Goal: Transaction & Acquisition: Purchase product/service

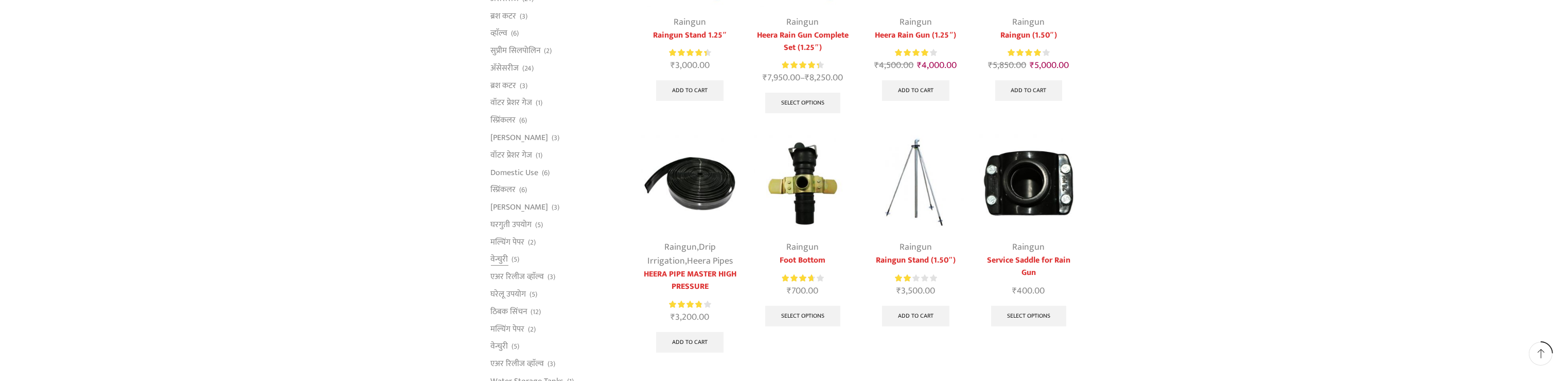
scroll to position [137, 0]
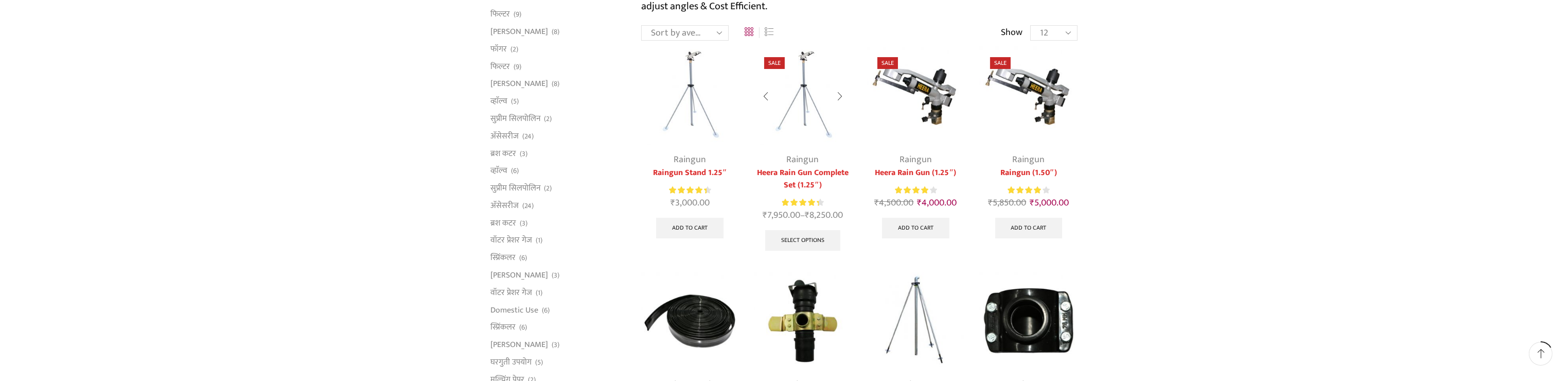
click at [799, 167] on link "Heera Rain Gun Complete Set (1.25″)" at bounding box center [803, 179] width 97 height 25
click at [812, 99] on img at bounding box center [803, 96] width 97 height 97
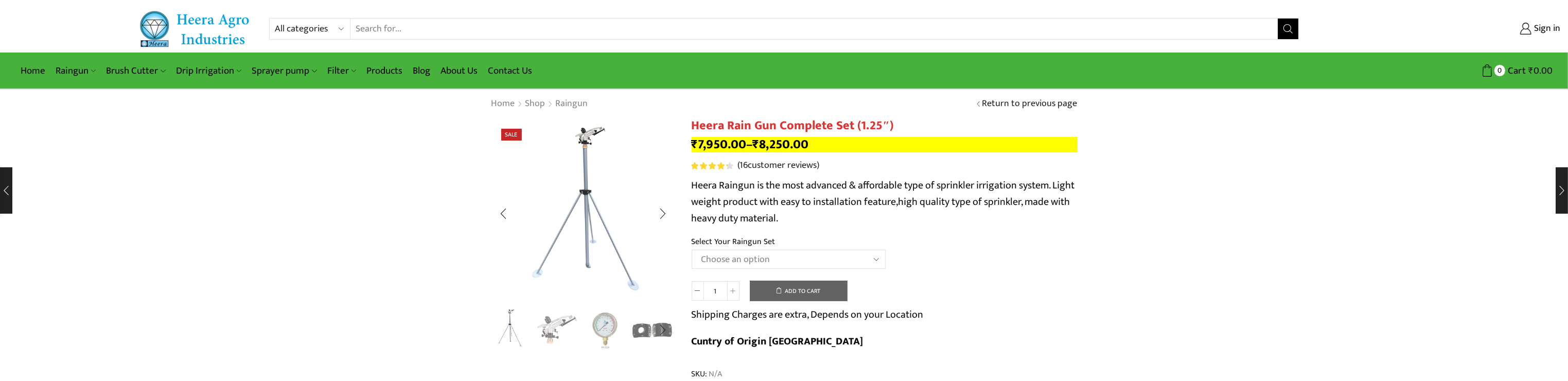
click at [549, 327] on img "2 / 5" at bounding box center [557, 329] width 43 height 43
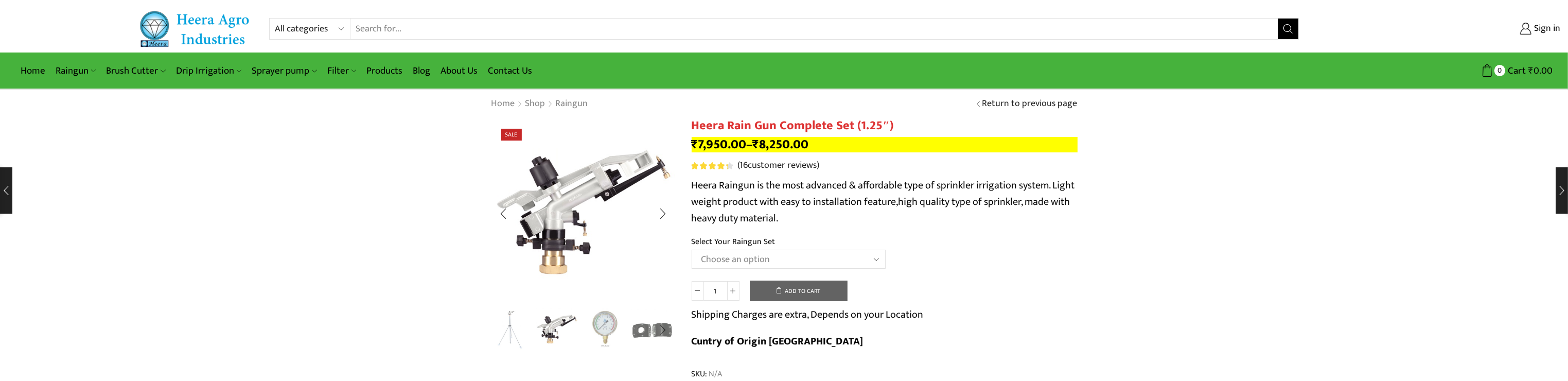
click at [604, 327] on img "3 / 5" at bounding box center [605, 329] width 43 height 43
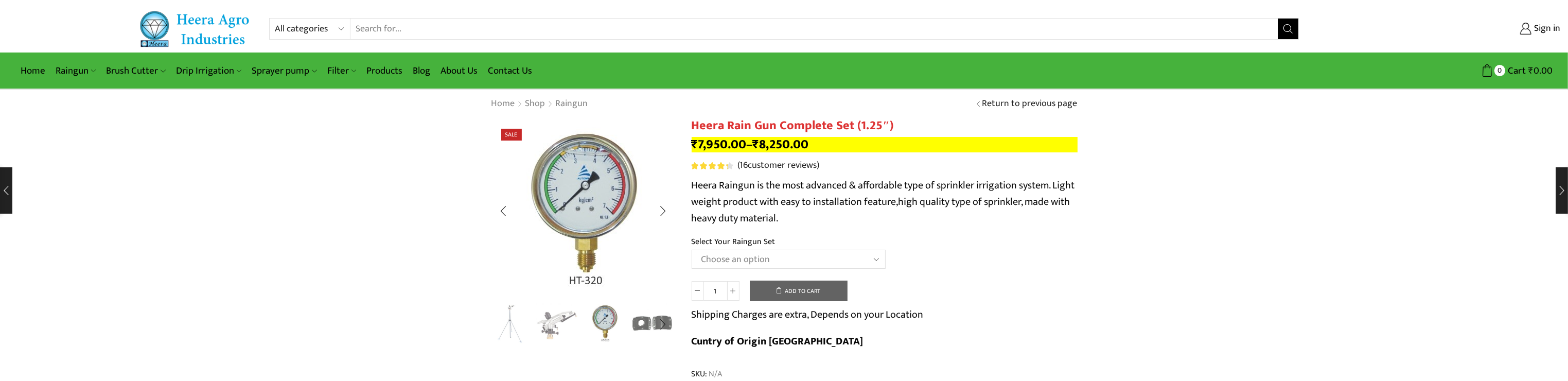
click at [644, 325] on img "4 / 5" at bounding box center [652, 323] width 43 height 43
